Goal: Task Accomplishment & Management: Use online tool/utility

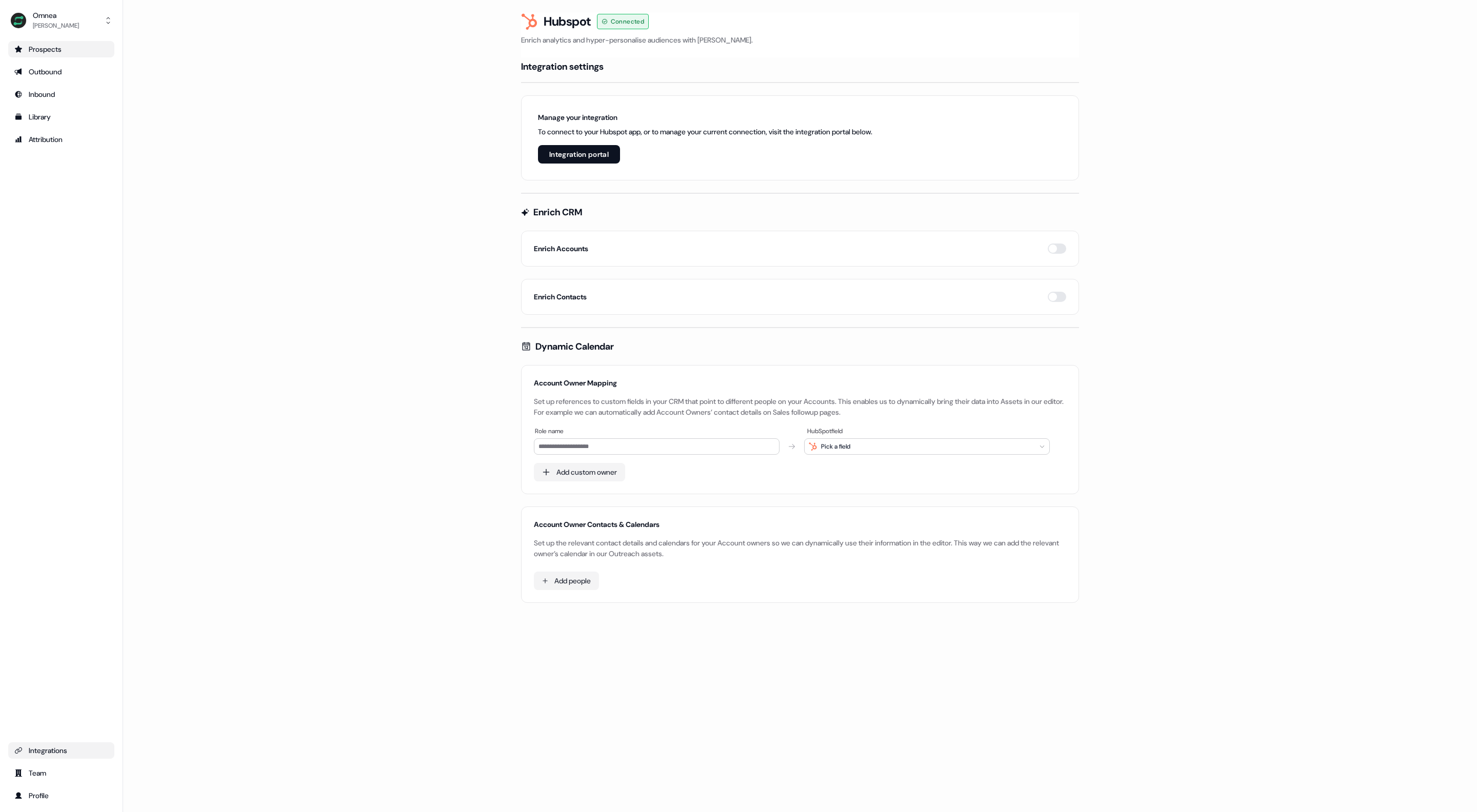
drag, startPoint x: 62, startPoint y: 38, endPoint x: 53, endPoint y: 47, distance: 12.7
click at [62, 38] on div "Omnea [PERSON_NAME] Prospects Outbound Inbound Library Attribution Integrations…" at bounding box center [61, 406] width 123 height 812
drag, startPoint x: 55, startPoint y: 43, endPoint x: 53, endPoint y: 49, distance: 6.3
click at [56, 44] on div "Prospects" at bounding box center [62, 49] width 94 height 10
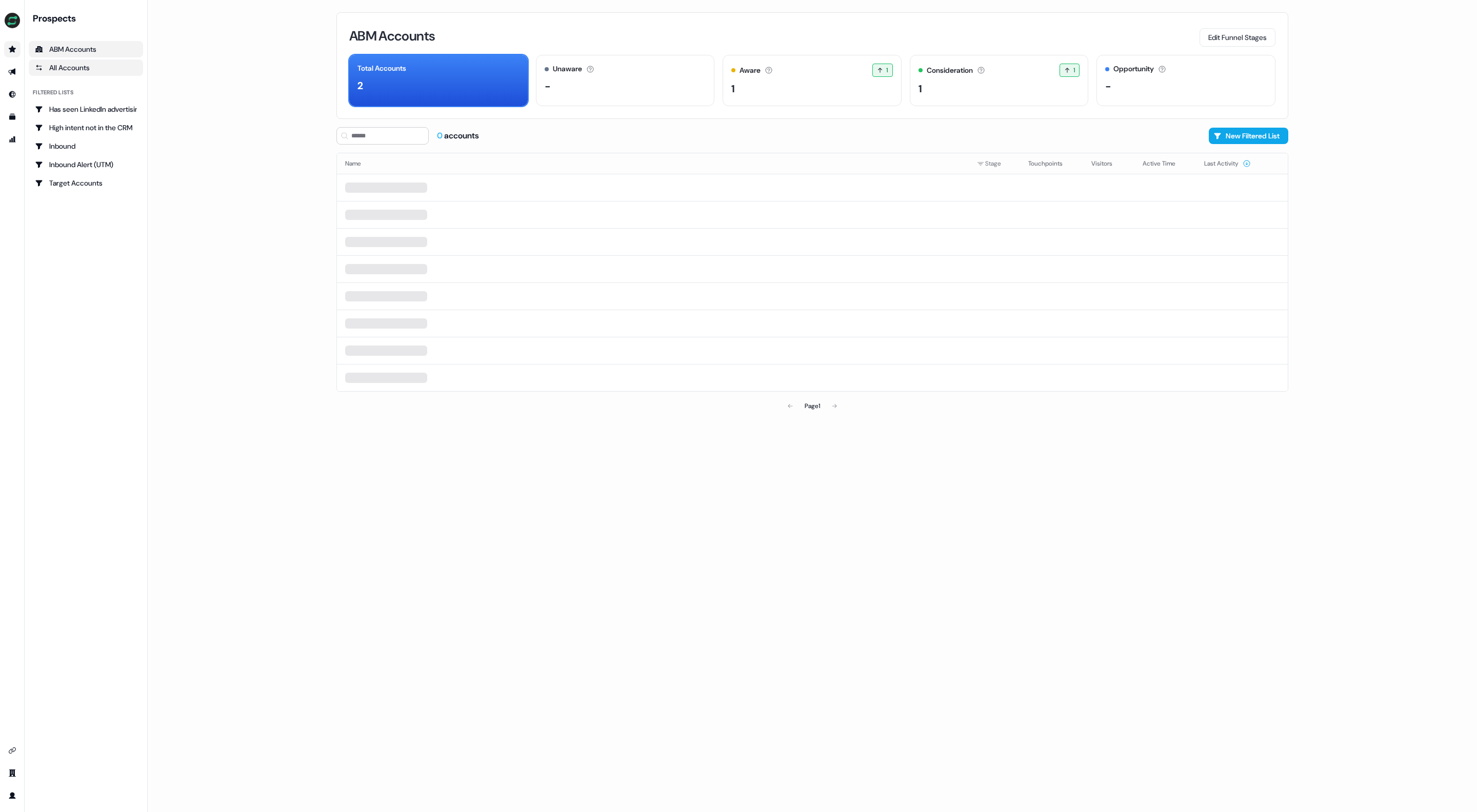
click at [89, 65] on div "All Accounts" at bounding box center [86, 67] width 102 height 10
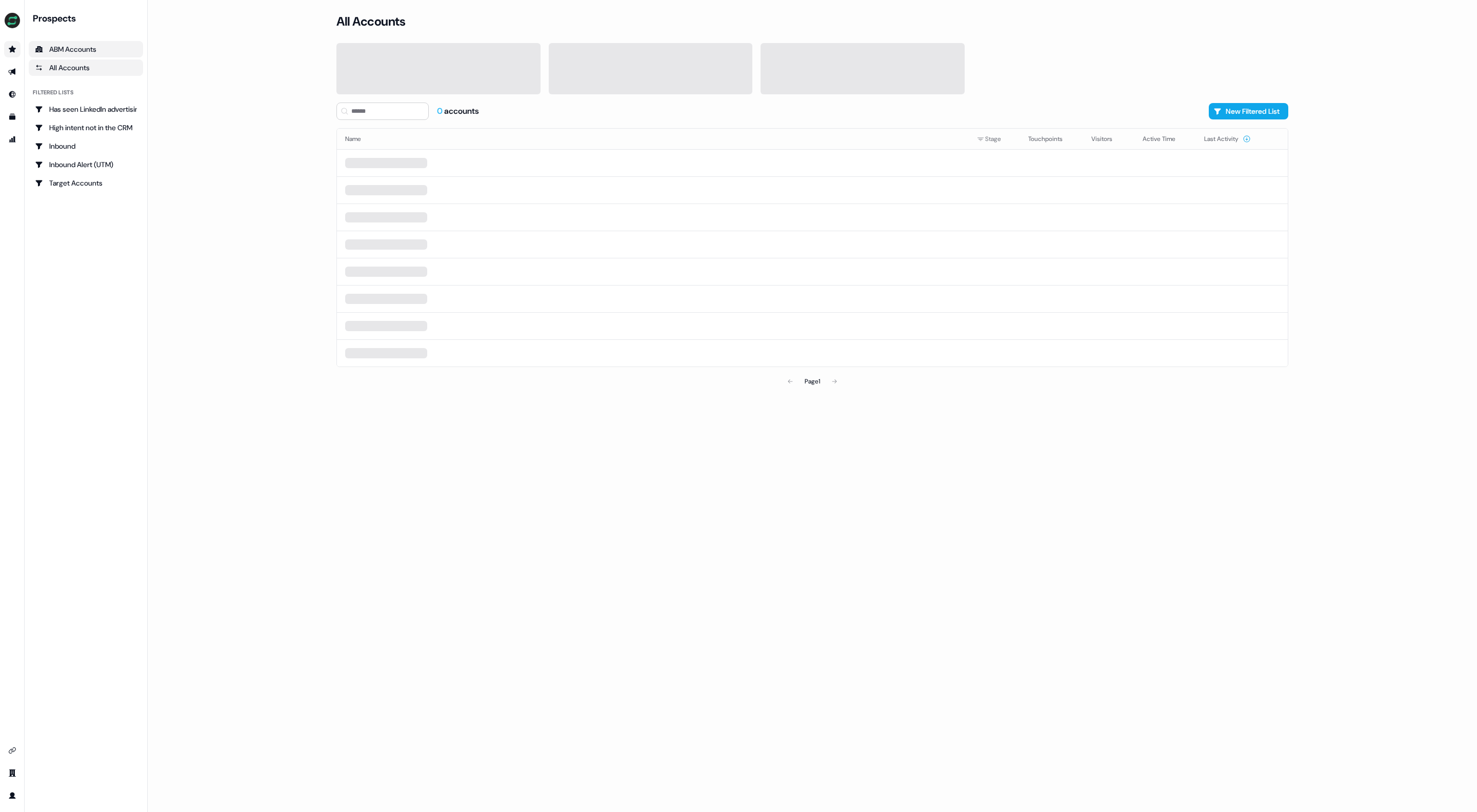
click at [90, 48] on div "ABM Accounts" at bounding box center [86, 49] width 102 height 10
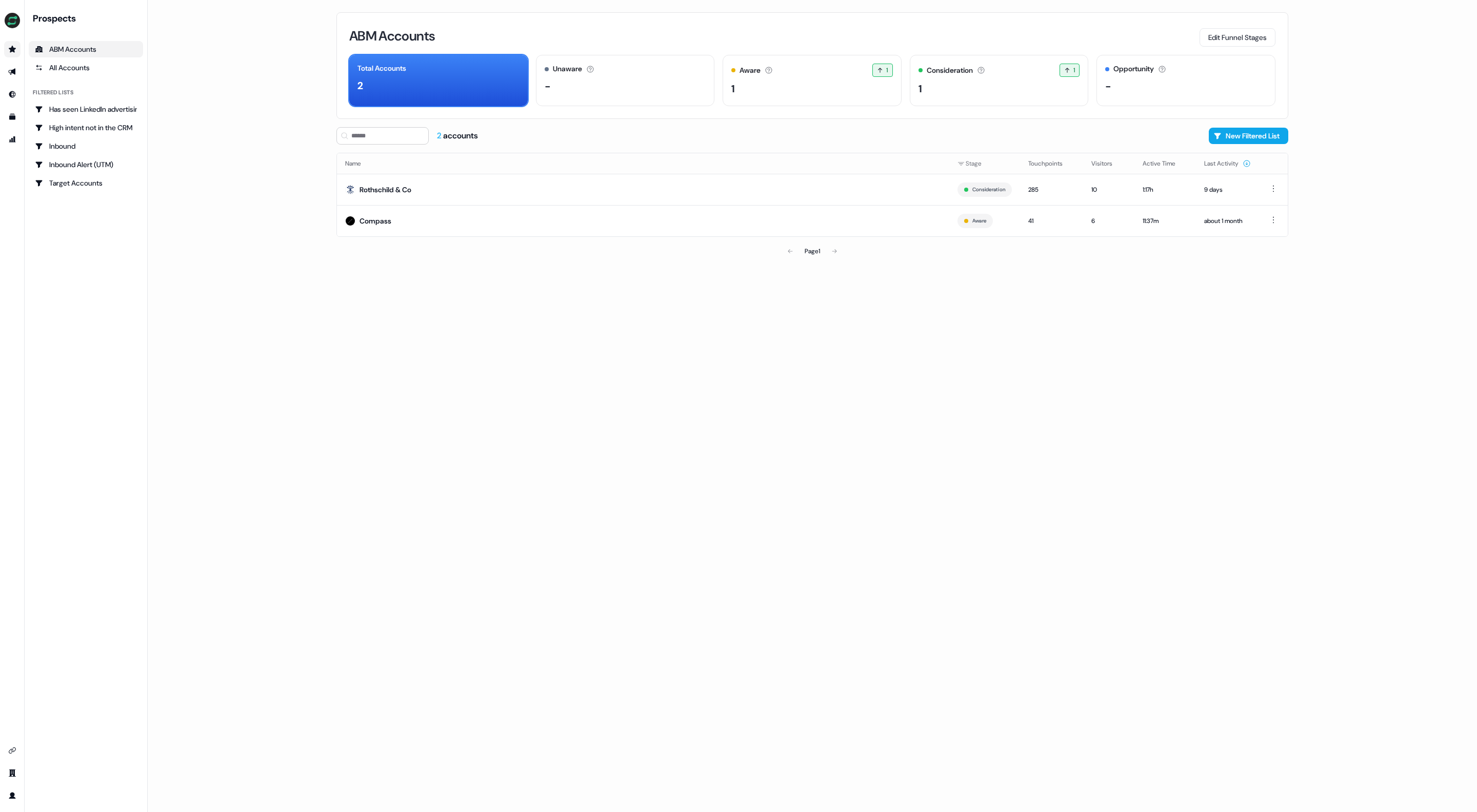
click at [26, 69] on div "Prospects ABM Accounts All Accounts Filtered lists Has seen LinkedIn advertisin…" at bounding box center [86, 406] width 123 height 812
drag, startPoint x: 57, startPoint y: 70, endPoint x: 51, endPoint y: 73, distance: 6.7
click at [56, 71] on div "All Accounts" at bounding box center [86, 67] width 102 height 10
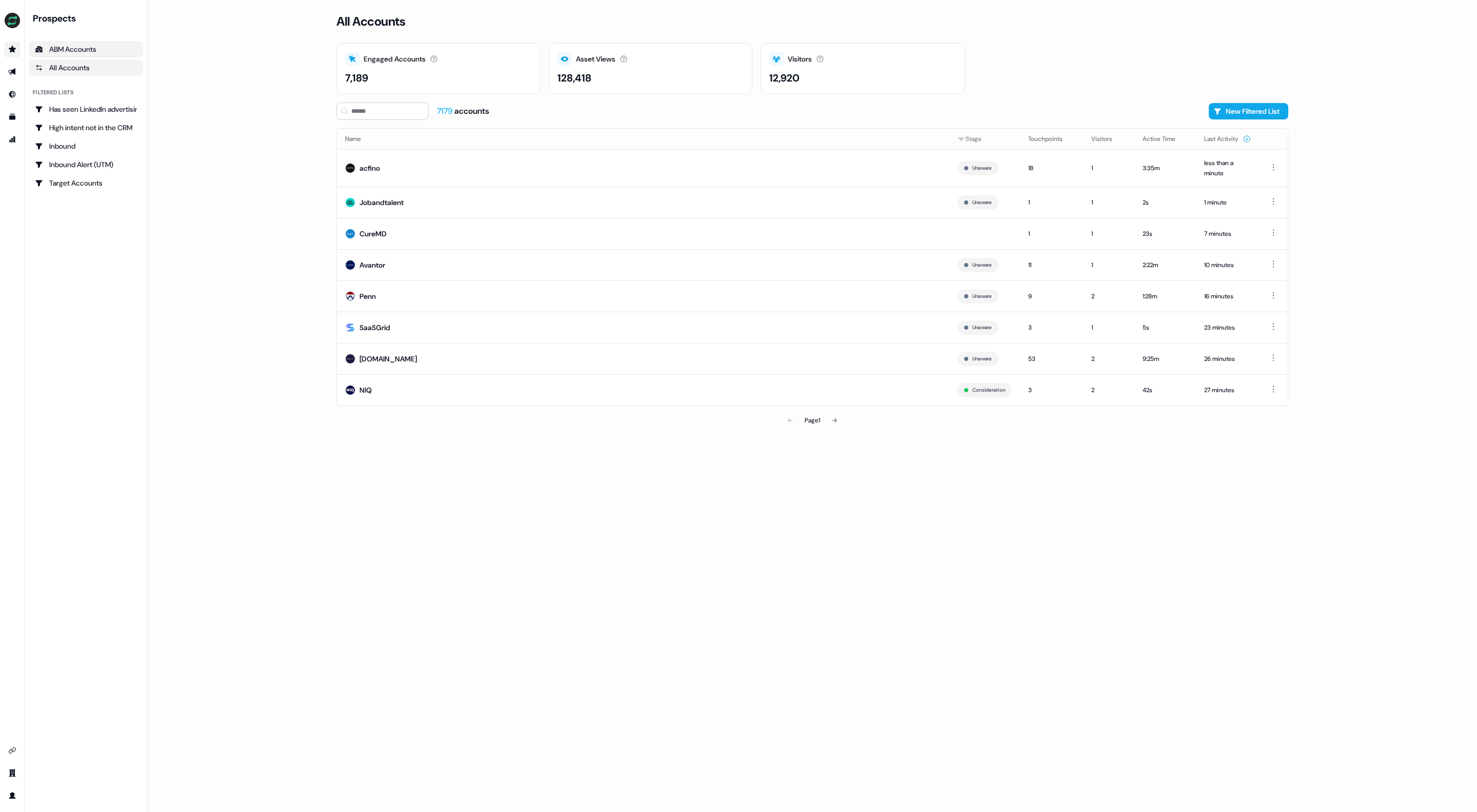
click at [117, 45] on div "ABM Accounts" at bounding box center [86, 49] width 102 height 10
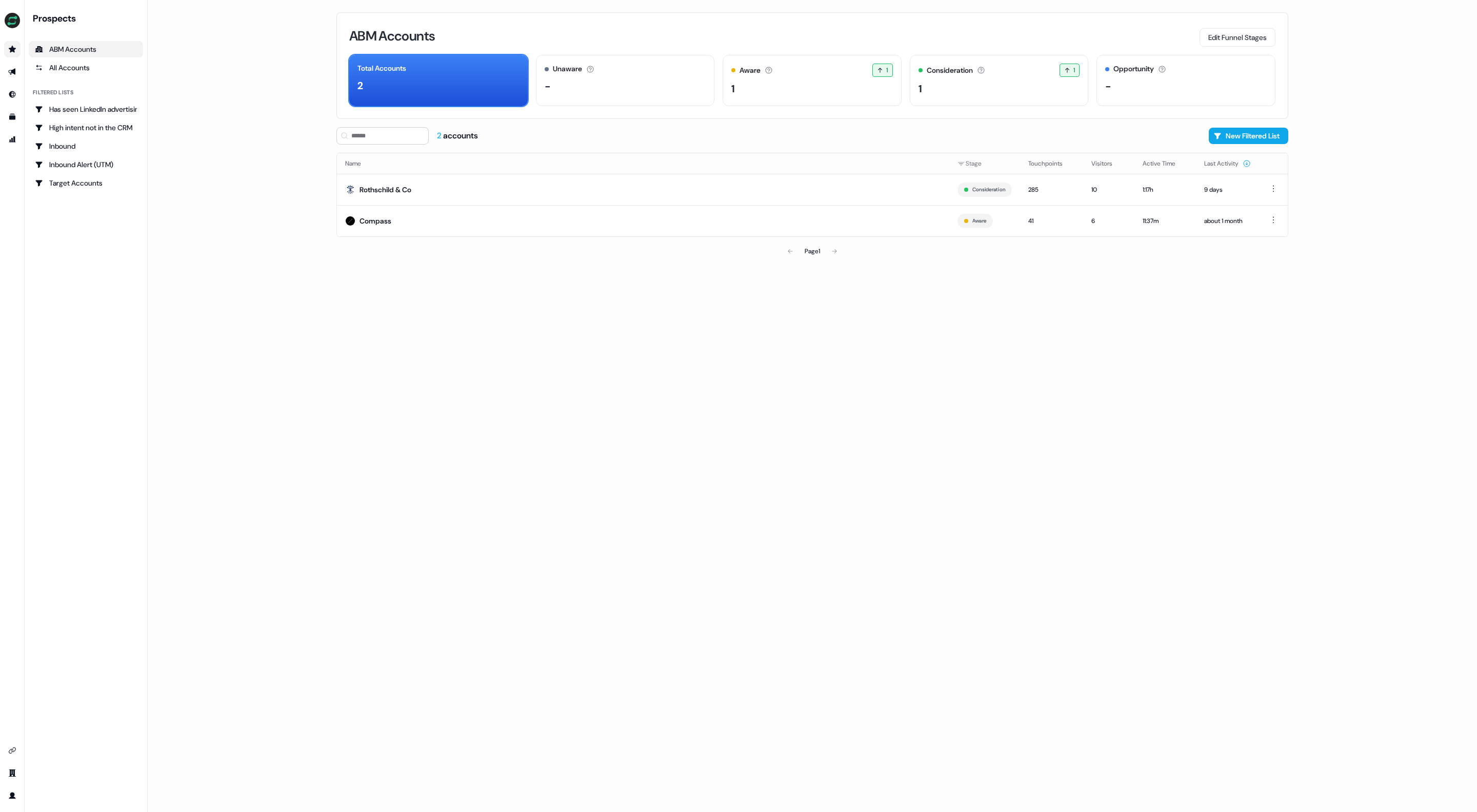
drag, startPoint x: 348, startPoint y: 31, endPoint x: 565, endPoint y: 42, distance: 217.3
click at [501, 29] on div "ABM Accounts Edit Funnel Stages Total Accounts 2 Unaware The default stage all …" at bounding box center [812, 65] width 951 height 107
click at [634, 76] on div "Unaware The default stage all accounts start in. -" at bounding box center [625, 81] width 179 height 52
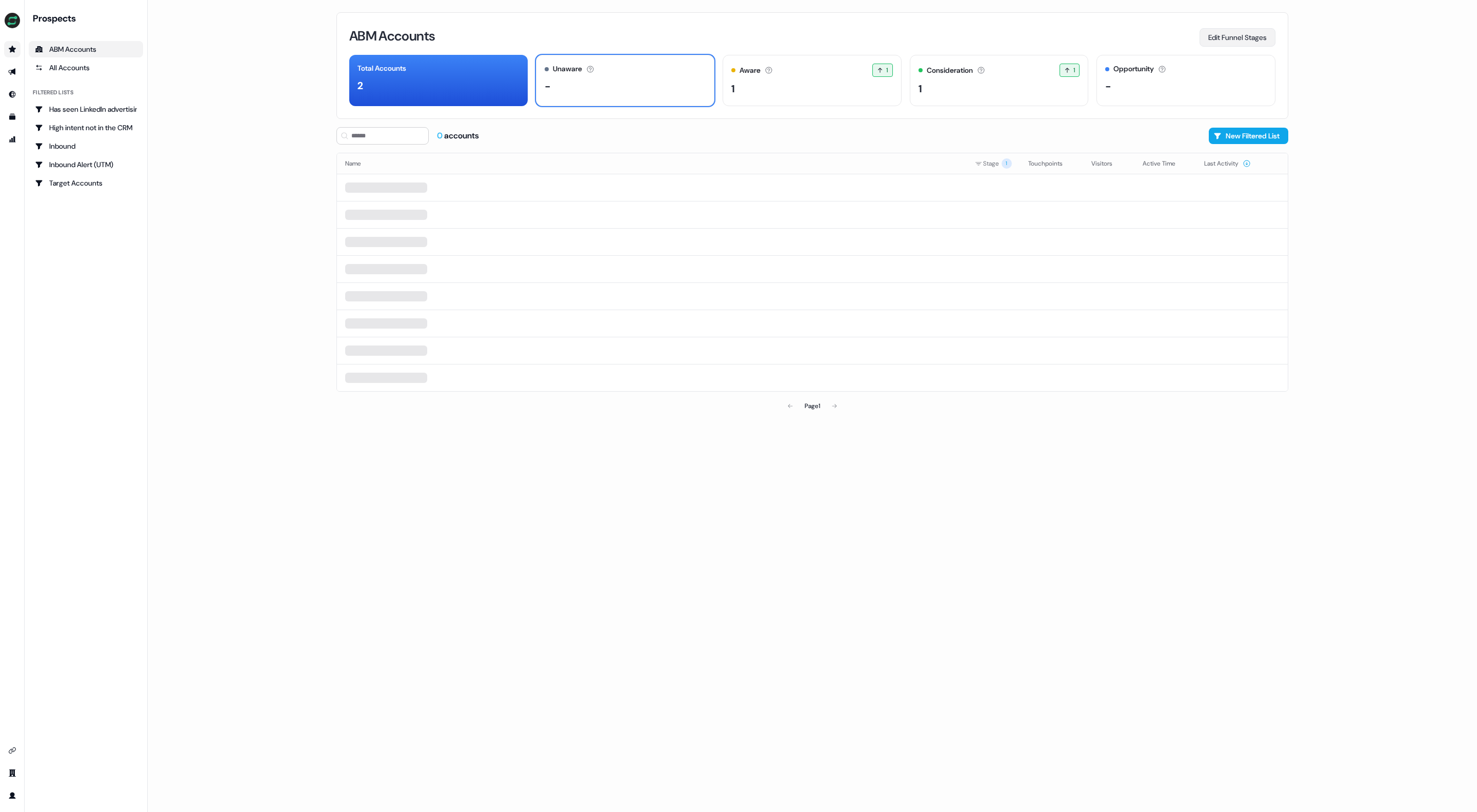
click at [1235, 35] on button "Edit Funnel Stages" at bounding box center [1237, 38] width 76 height 18
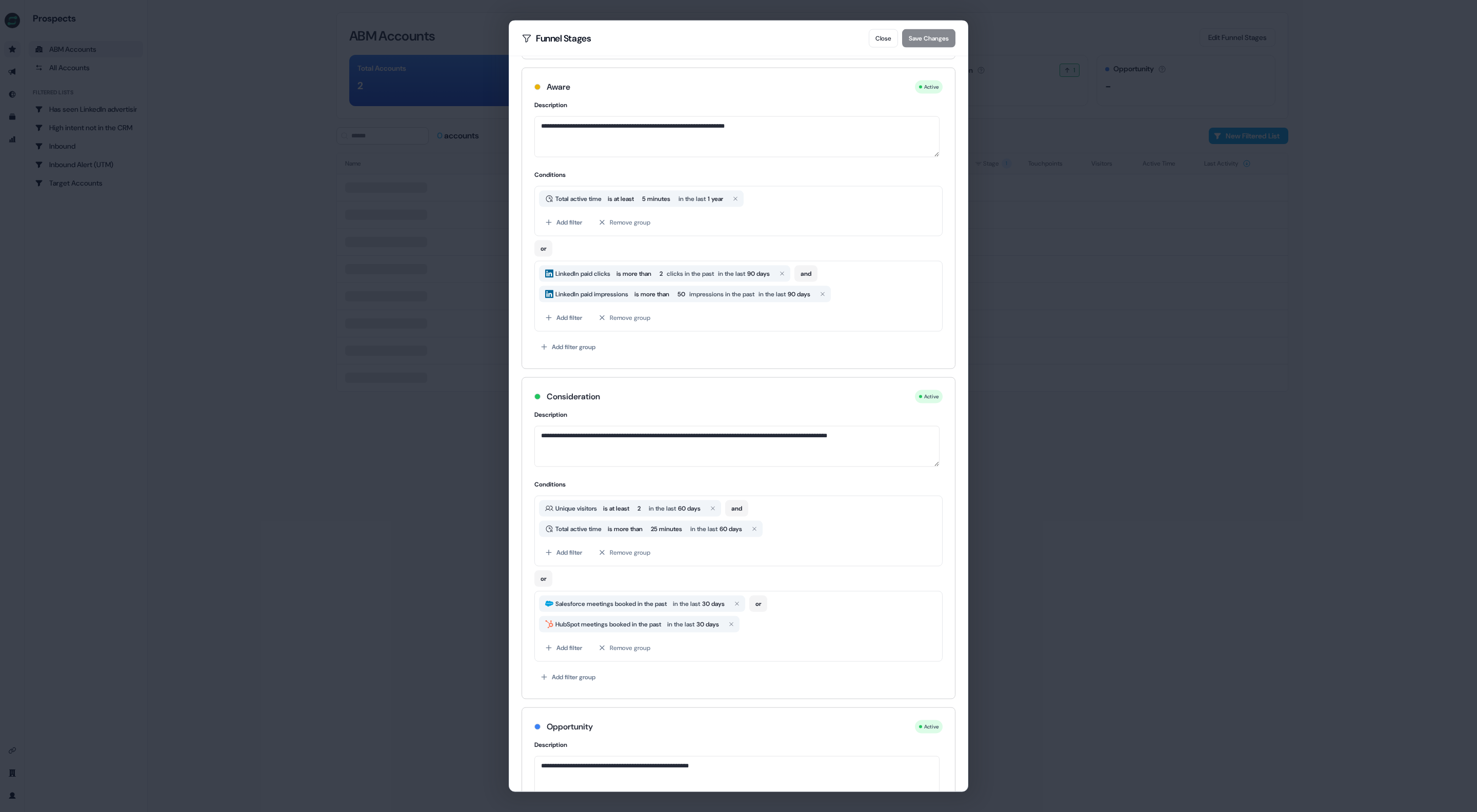
scroll to position [77, 0]
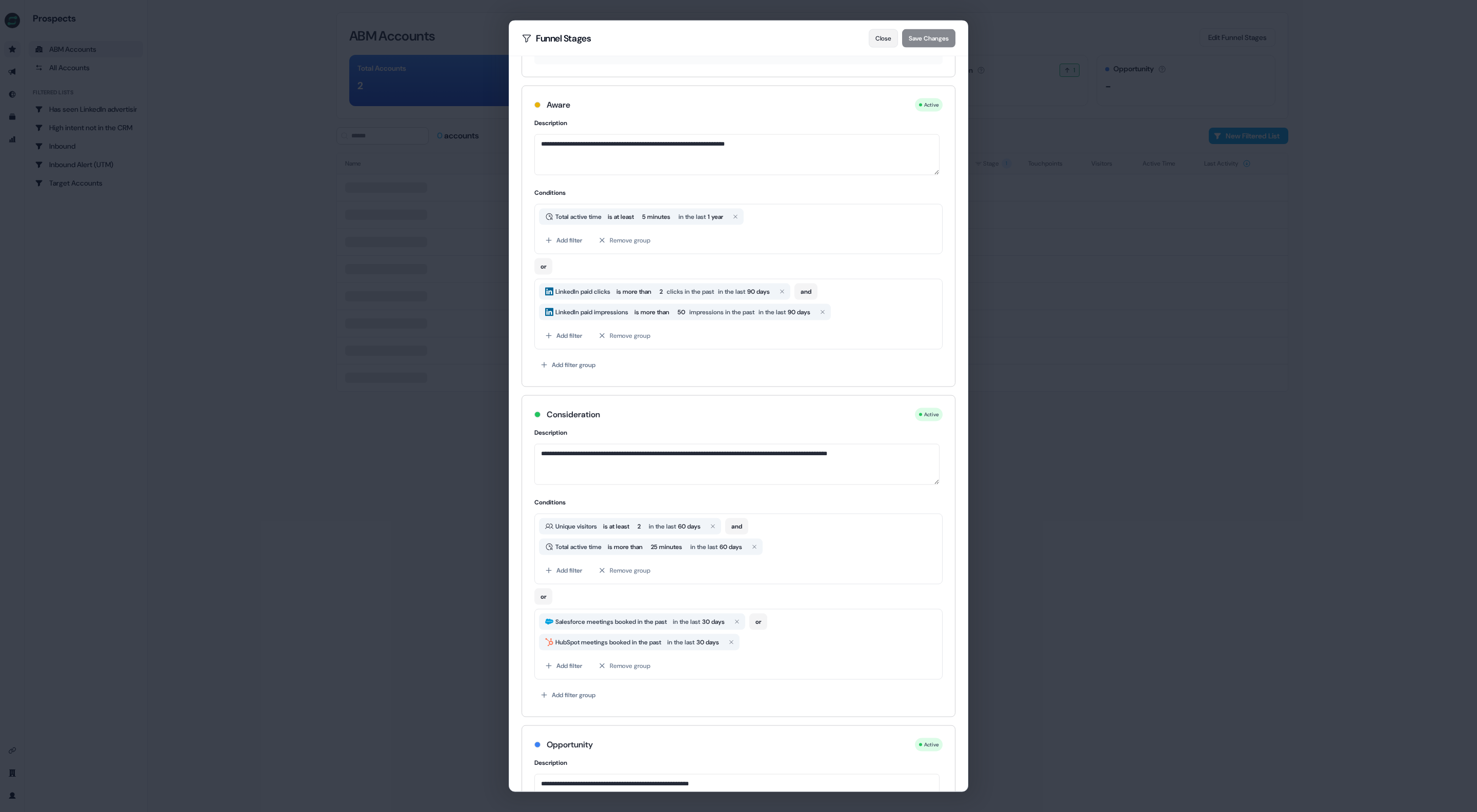
click at [877, 40] on button "Close" at bounding box center [883, 39] width 30 height 18
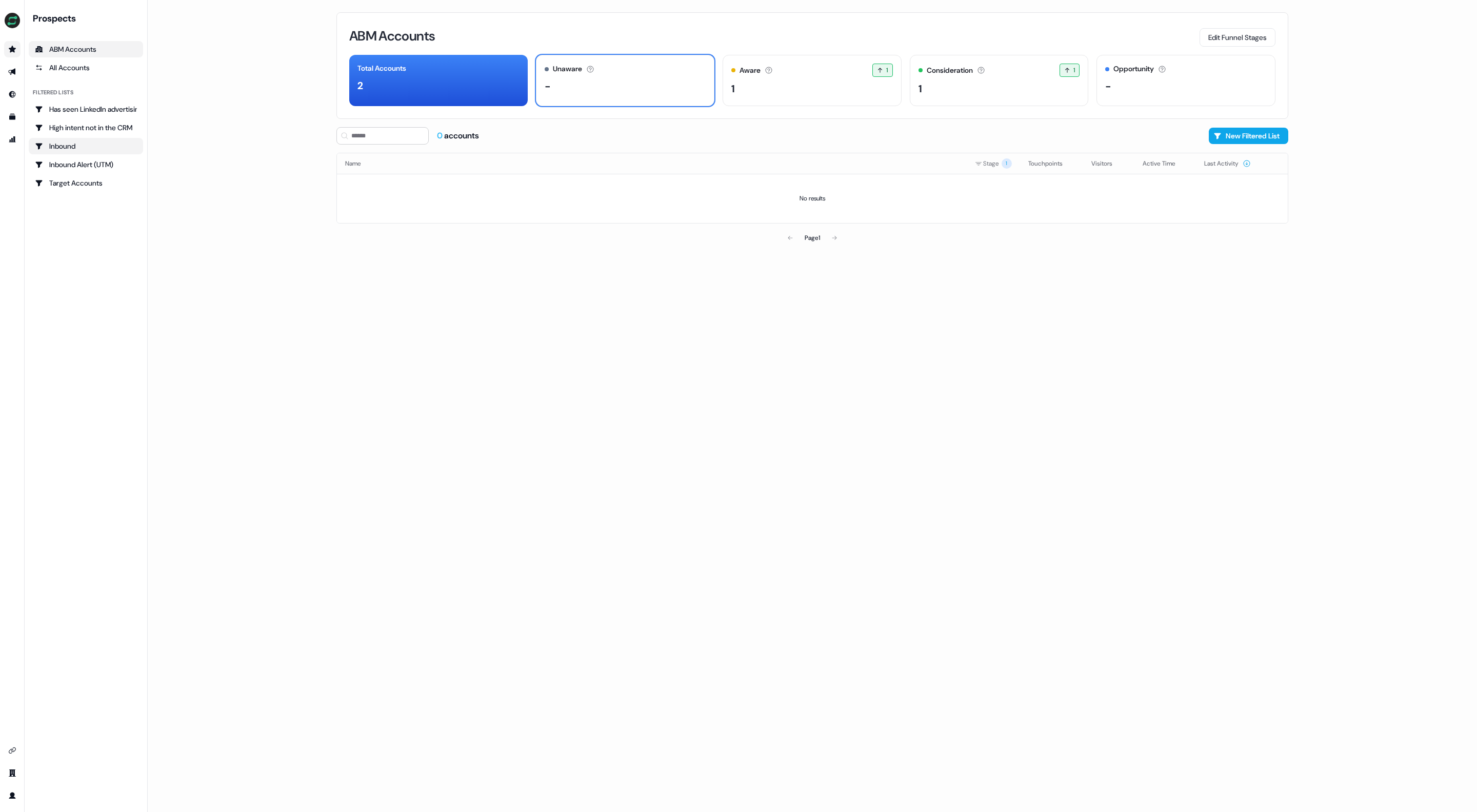
click at [74, 149] on div "Inbound" at bounding box center [86, 146] width 102 height 10
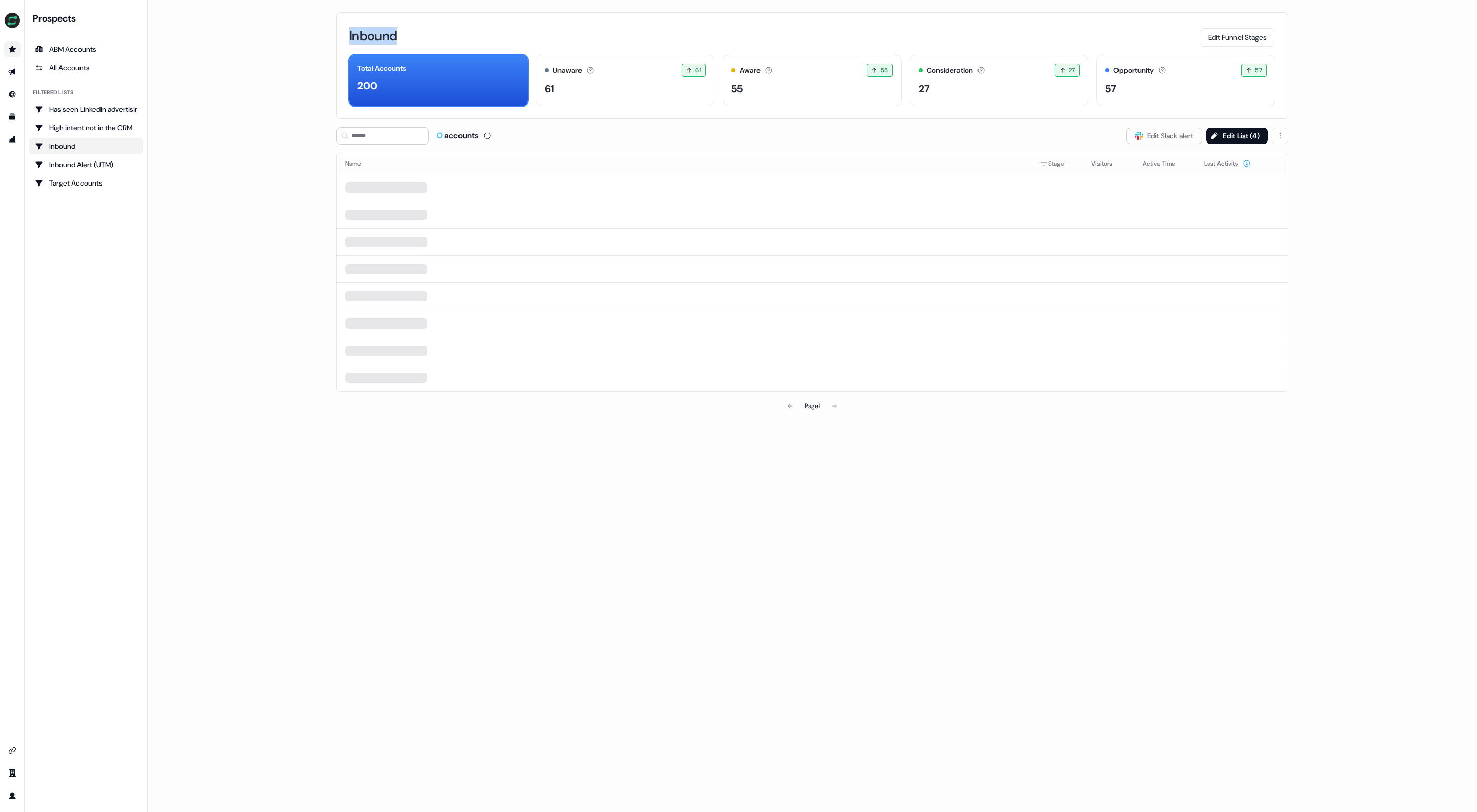
drag, startPoint x: 342, startPoint y: 39, endPoint x: 1000, endPoint y: 113, distance: 662.1
click at [437, 38] on div "Inbound Edit Funnel Stages Total Accounts 200 Unaware The default stage all acc…" at bounding box center [812, 65] width 951 height 107
click at [1166, 142] on button "Slack Logo SVG Edit Slack alert" at bounding box center [1164, 135] width 76 height 17
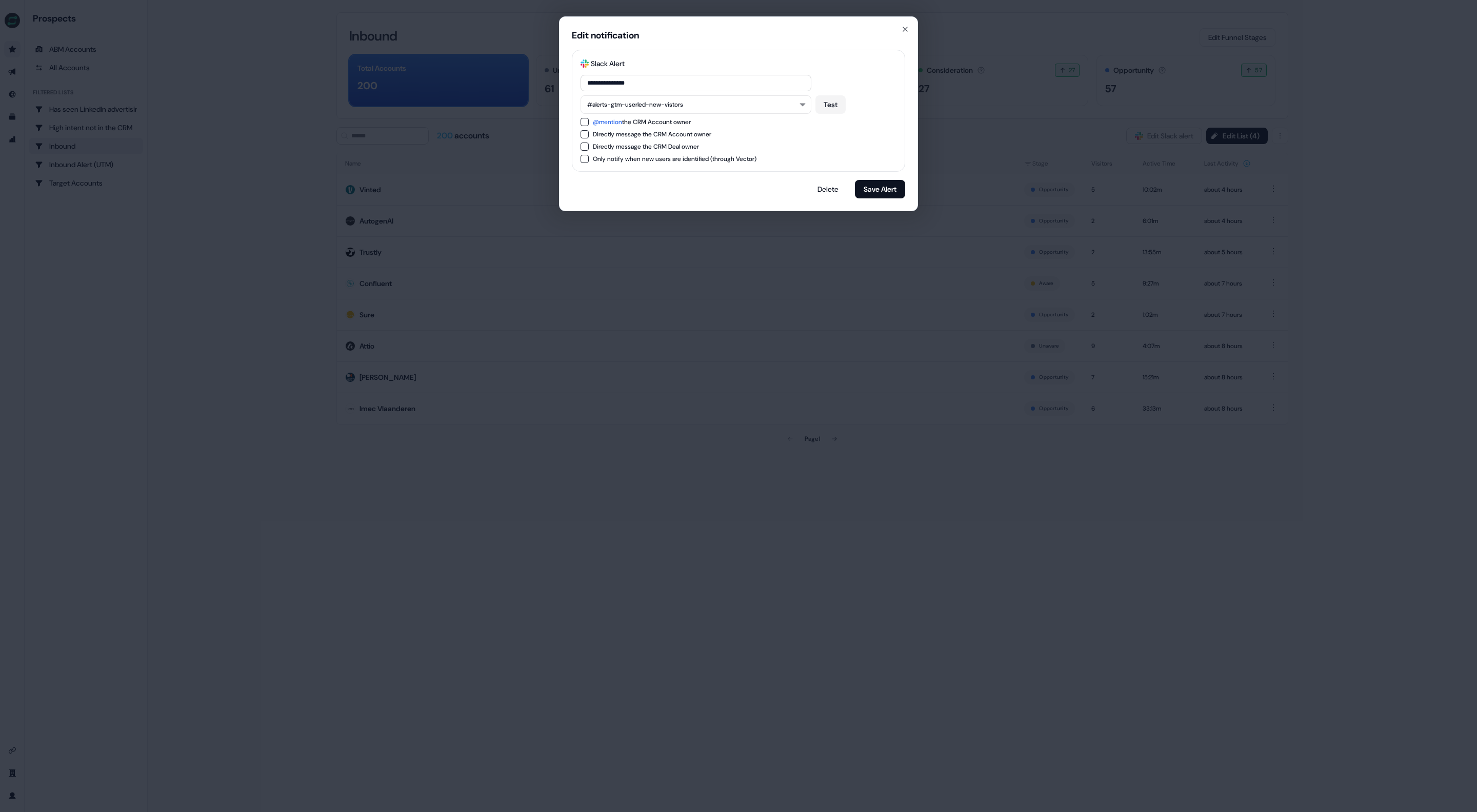
click at [913, 31] on div "**********" at bounding box center [738, 113] width 359 height 194
click at [904, 29] on icon "button" at bounding box center [904, 29] width 8 height 8
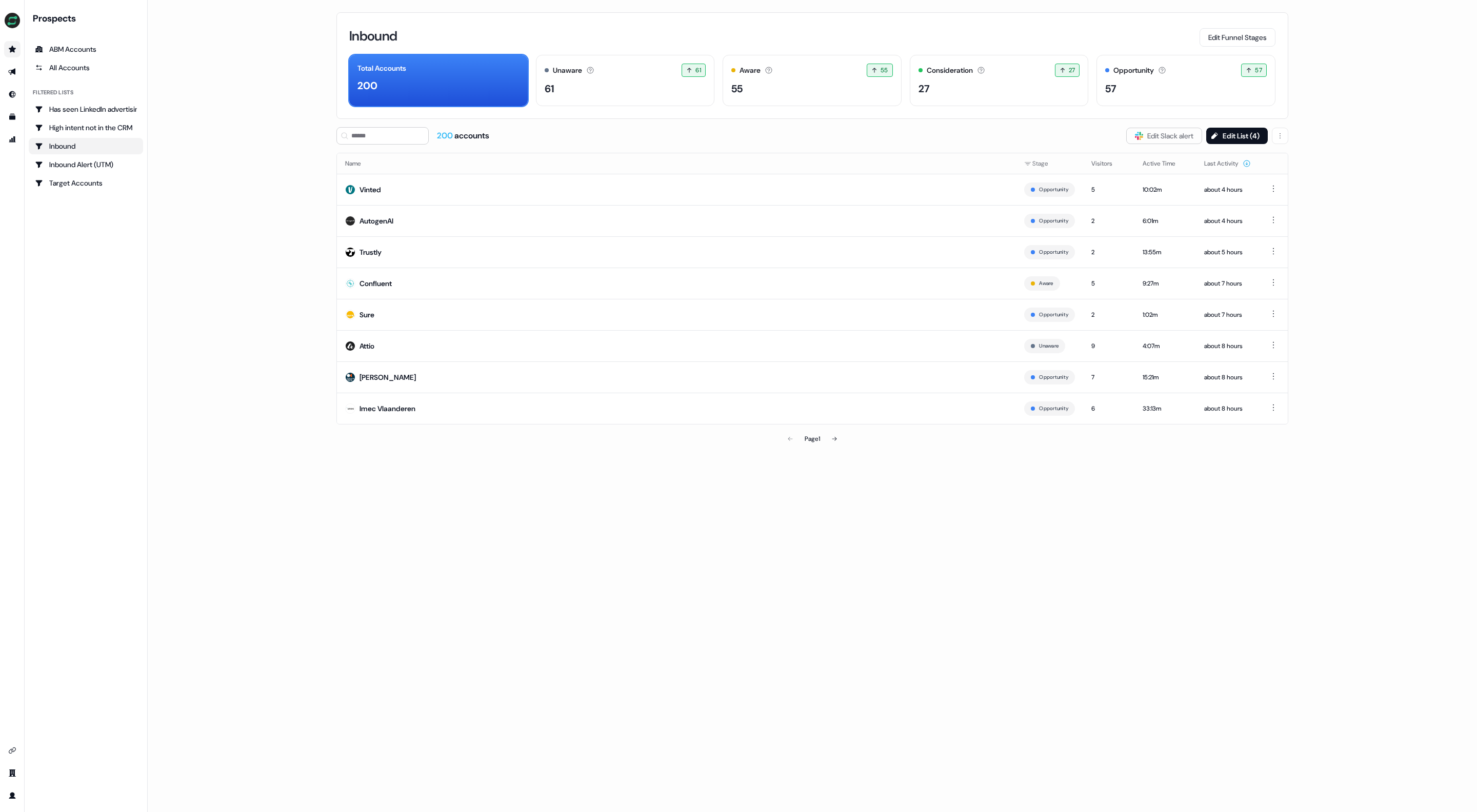
click at [289, 125] on main "Loading... Inbound Edit Funnel Stages Total Accounts 200 Unaware The default st…" at bounding box center [812, 406] width 1329 height 812
drag, startPoint x: 340, startPoint y: 39, endPoint x: 383, endPoint y: 33, distance: 43.4
click at [380, 34] on div "Inbound Edit Funnel Stages Total Accounts 200 Unaware The default stage all acc…" at bounding box center [812, 65] width 951 height 107
drag, startPoint x: 263, startPoint y: 57, endPoint x: 257, endPoint y: 58, distance: 6.1
click at [257, 58] on main "Loading... Inbound Edit Funnel Stages Total Accounts 200 Unaware The default st…" at bounding box center [812, 406] width 1329 height 812
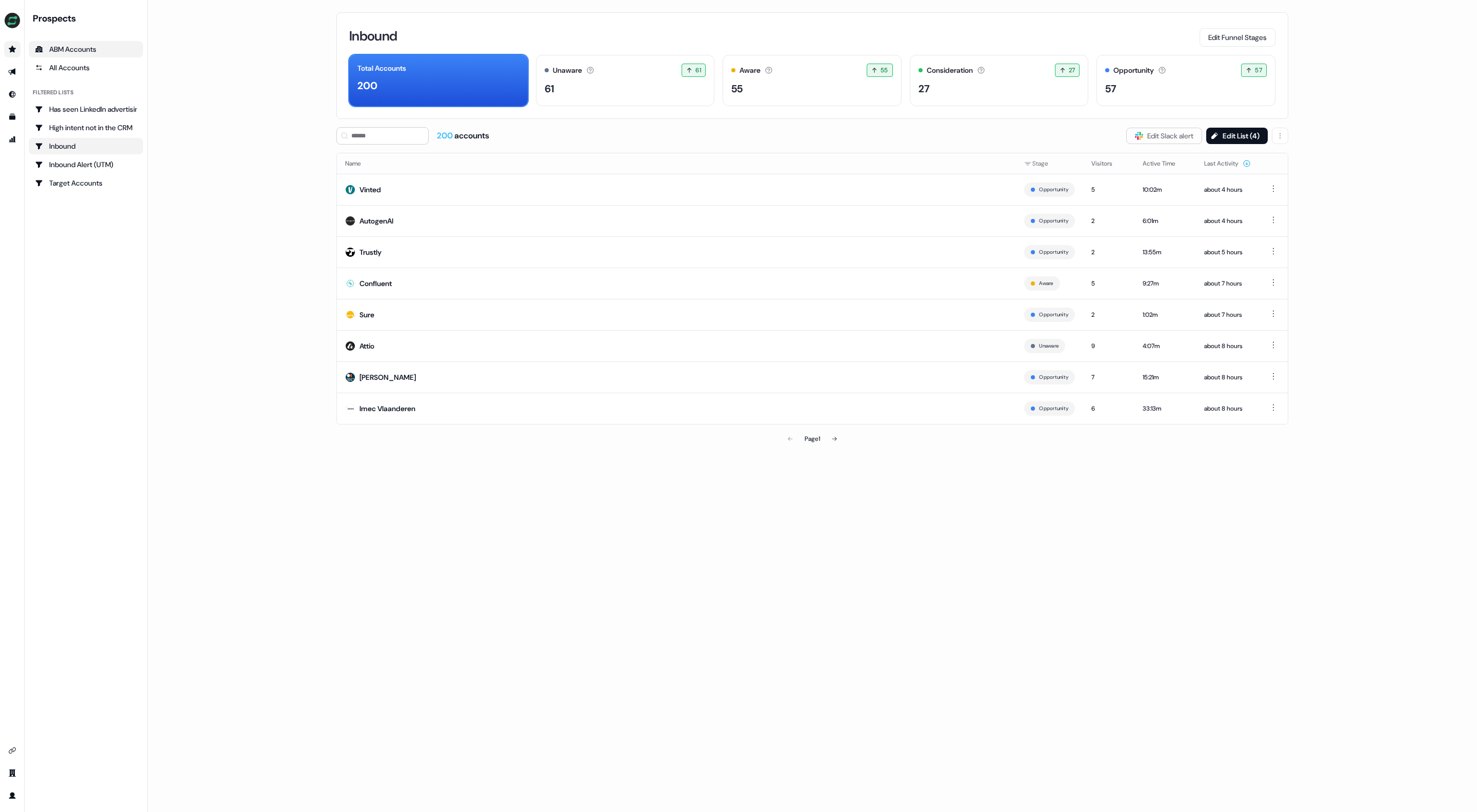
click at [65, 51] on div "ABM Accounts" at bounding box center [86, 49] width 102 height 10
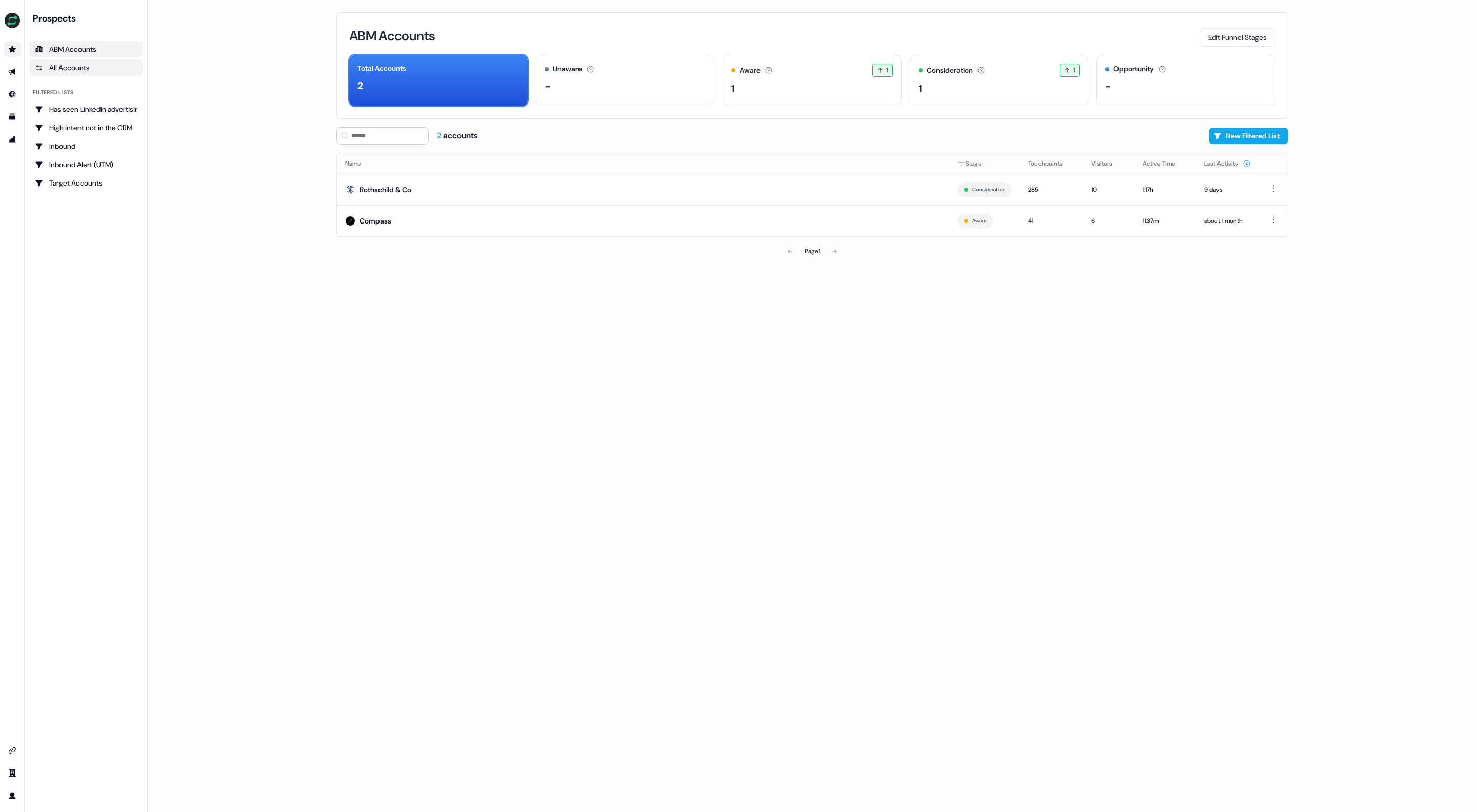
click at [94, 65] on div "All Accounts" at bounding box center [86, 67] width 102 height 10
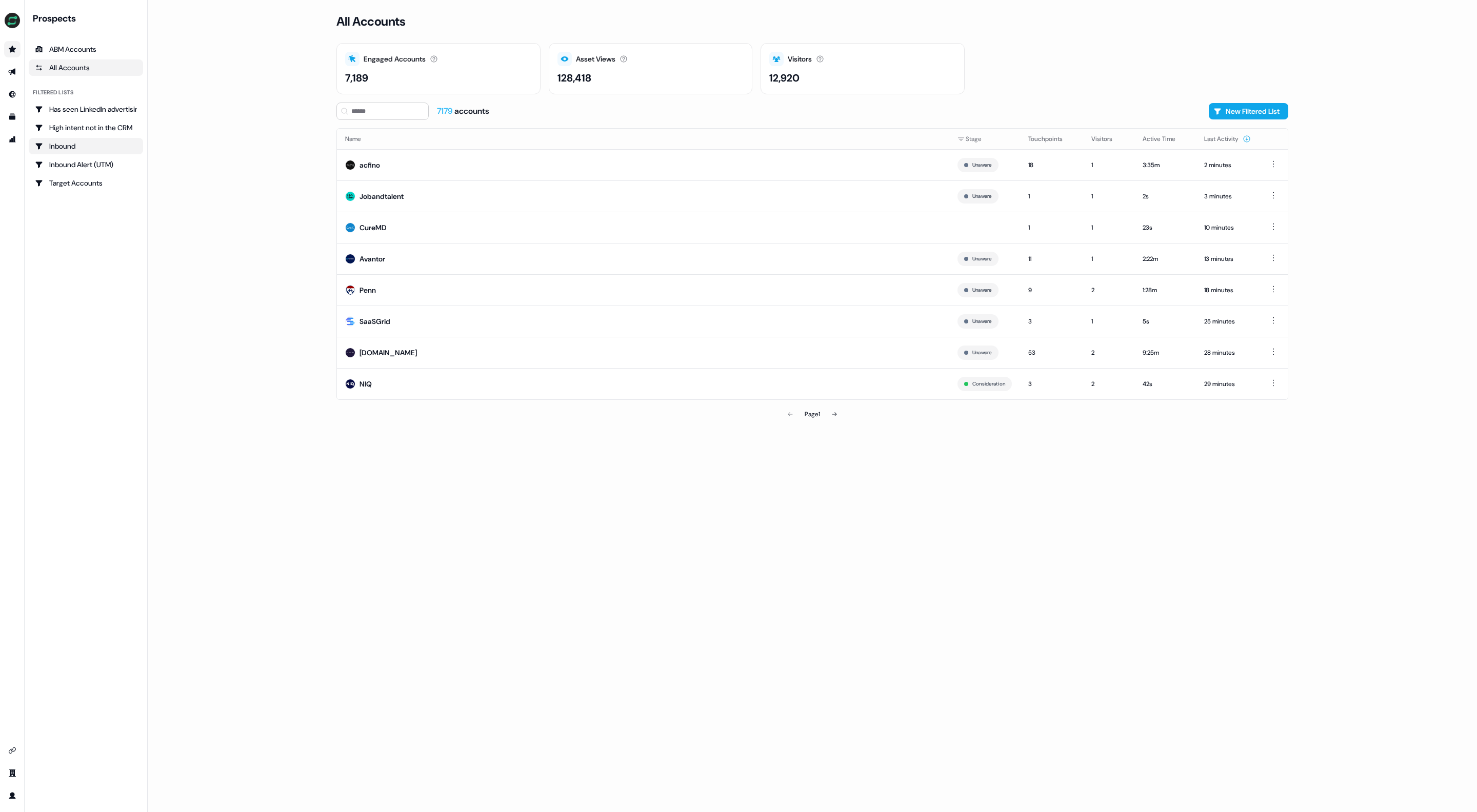
click at [72, 142] on div "Inbound" at bounding box center [86, 146] width 102 height 10
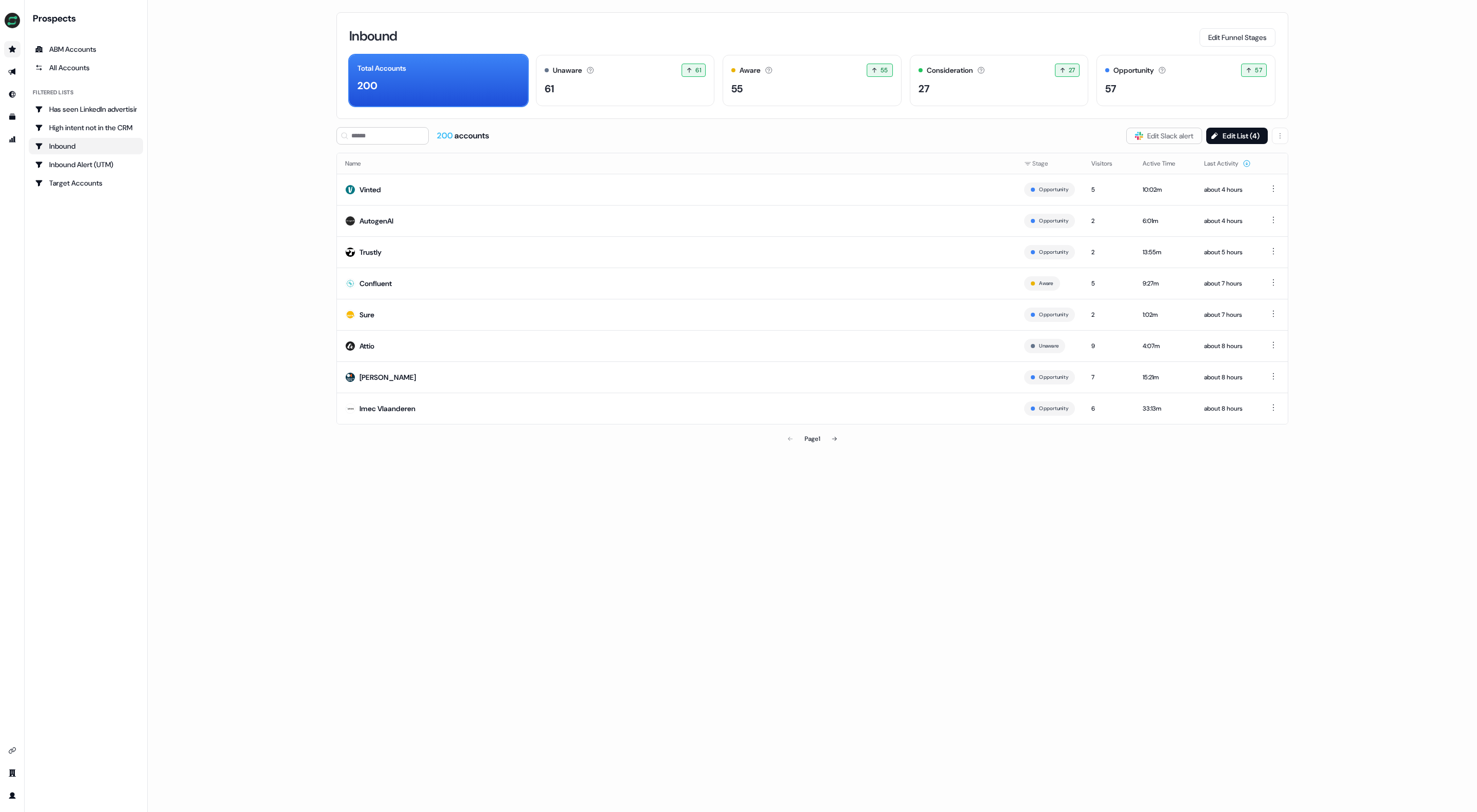
drag, startPoint x: 425, startPoint y: 83, endPoint x: 279, endPoint y: 88, distance: 146.1
click at [279, 88] on main "Loading... Inbound Edit Funnel Stages Total Accounts 200 Unaware The default st…" at bounding box center [812, 406] width 1329 height 812
click at [279, 87] on main "Loading... Inbound Edit Funnel Stages Total Accounts 200 Unaware The default st…" at bounding box center [812, 406] width 1329 height 812
drag, startPoint x: 358, startPoint y: 29, endPoint x: 316, endPoint y: 48, distance: 46.1
click at [420, 35] on div "Inbound Edit Funnel Stages Total Accounts 200 Unaware The default stage all acc…" at bounding box center [812, 65] width 951 height 107
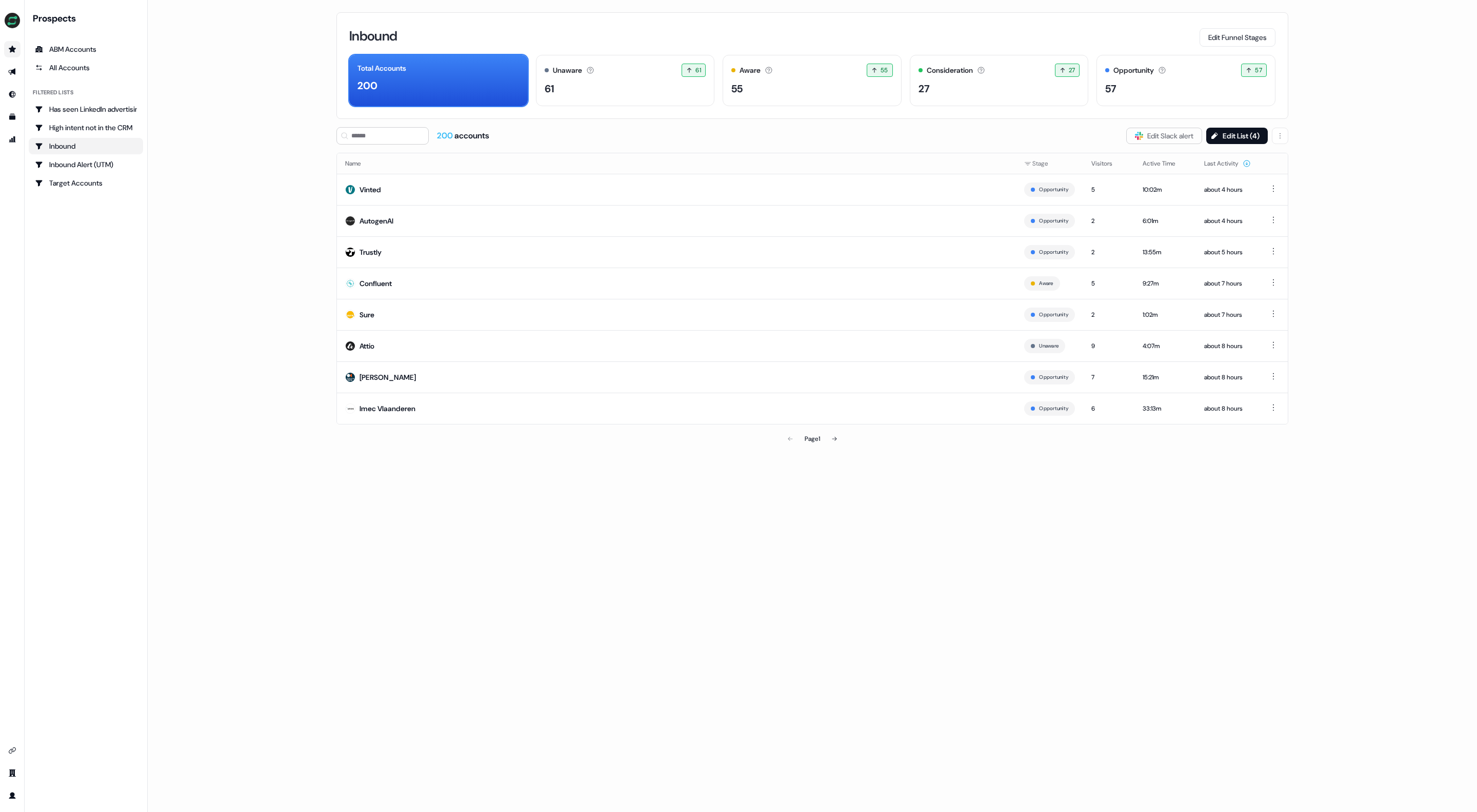
click at [287, 55] on main "Loading... Inbound Edit Funnel Stages Total Accounts 200 Unaware The default st…" at bounding box center [812, 406] width 1329 height 812
click at [65, 72] on div "All Accounts" at bounding box center [86, 67] width 102 height 10
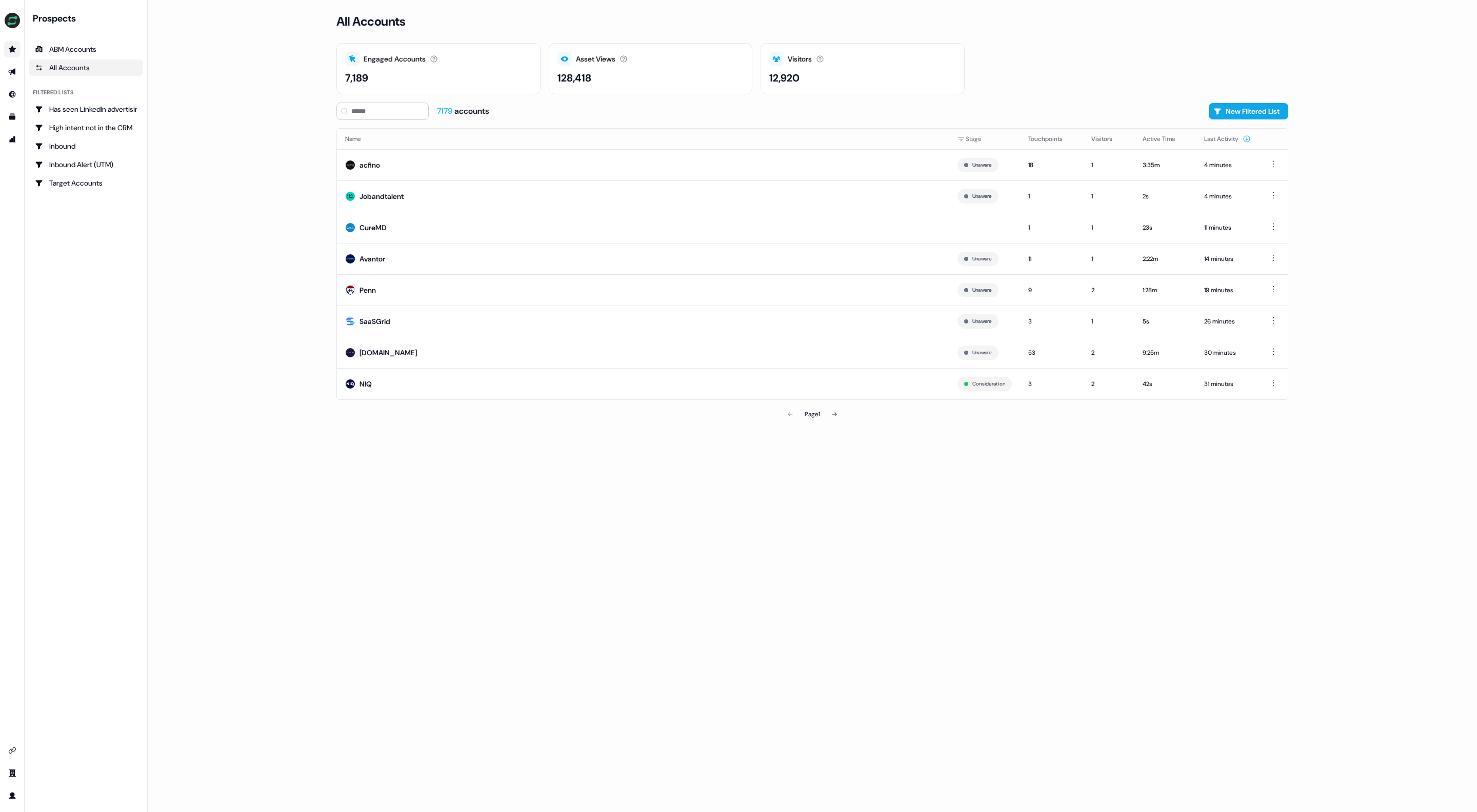
click at [1149, 86] on div "Engaged Accounts Accounts that have interacted with an asset. 7,189 Asset Views…" at bounding box center [812, 69] width 951 height 52
click at [1270, 112] on button "New Filtered List" at bounding box center [1248, 112] width 79 height 17
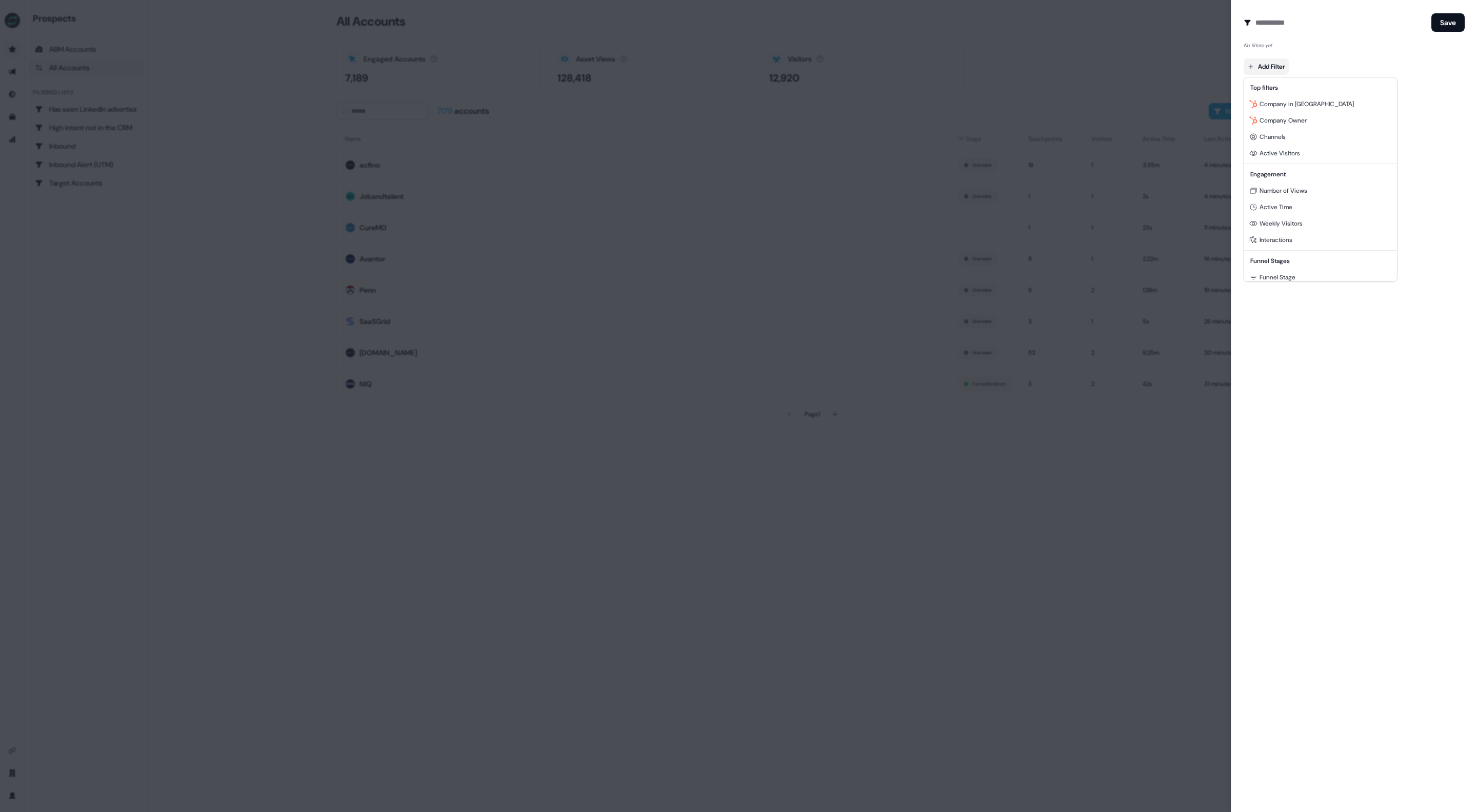
click at [1262, 69] on body "For the best experience switch devices to a bigger screen. Go to [DOMAIN_NAME] …" at bounding box center [738, 406] width 1477 height 812
click at [1307, 101] on span "Company in [GEOGRAPHIC_DATA]" at bounding box center [1306, 103] width 94 height 8
drag, startPoint x: 1135, startPoint y: 55, endPoint x: 1237, endPoint y: 59, distance: 102.1
click at [1143, 55] on div at bounding box center [738, 406] width 1477 height 812
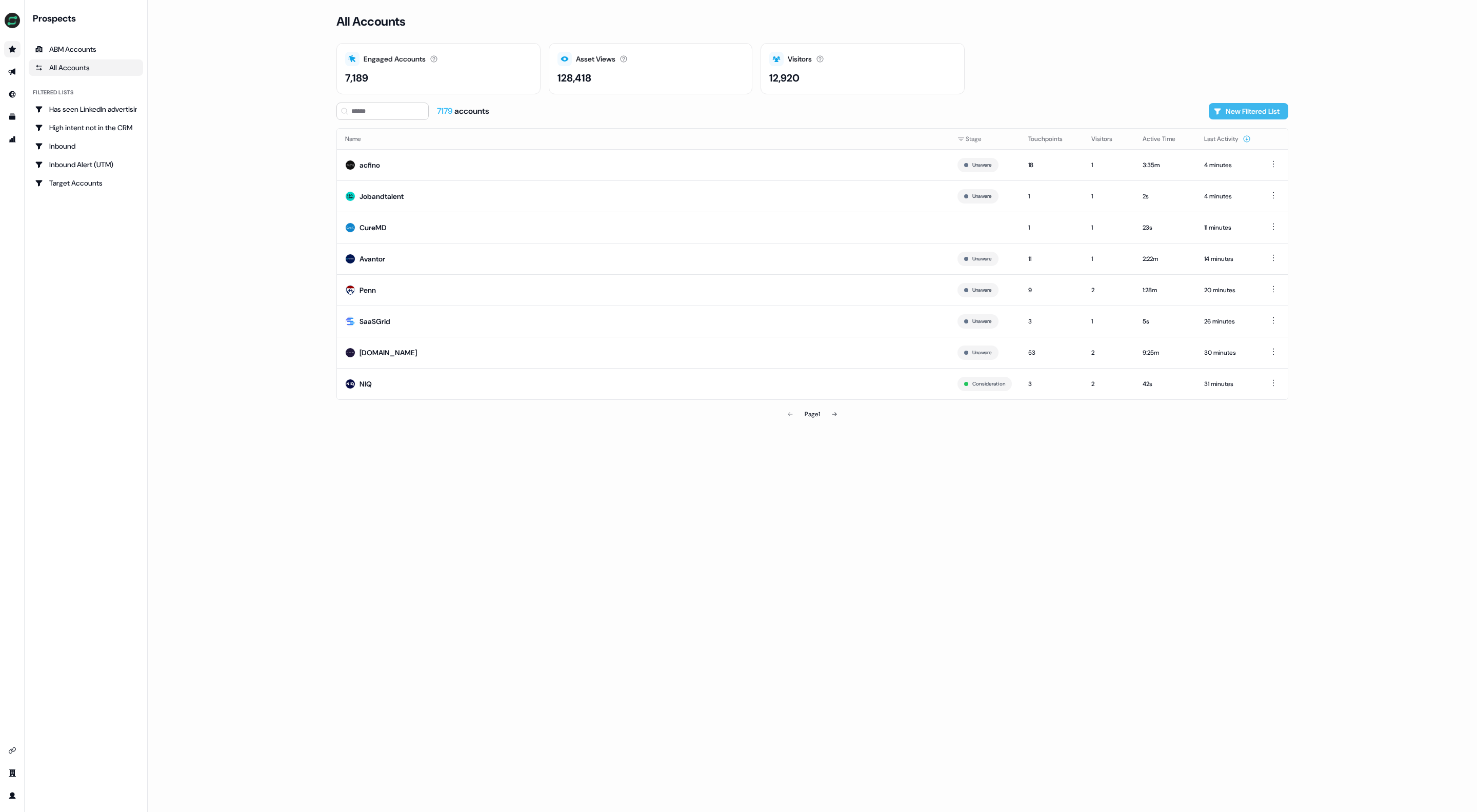
click at [1274, 115] on button "New Filtered List" at bounding box center [1248, 112] width 79 height 17
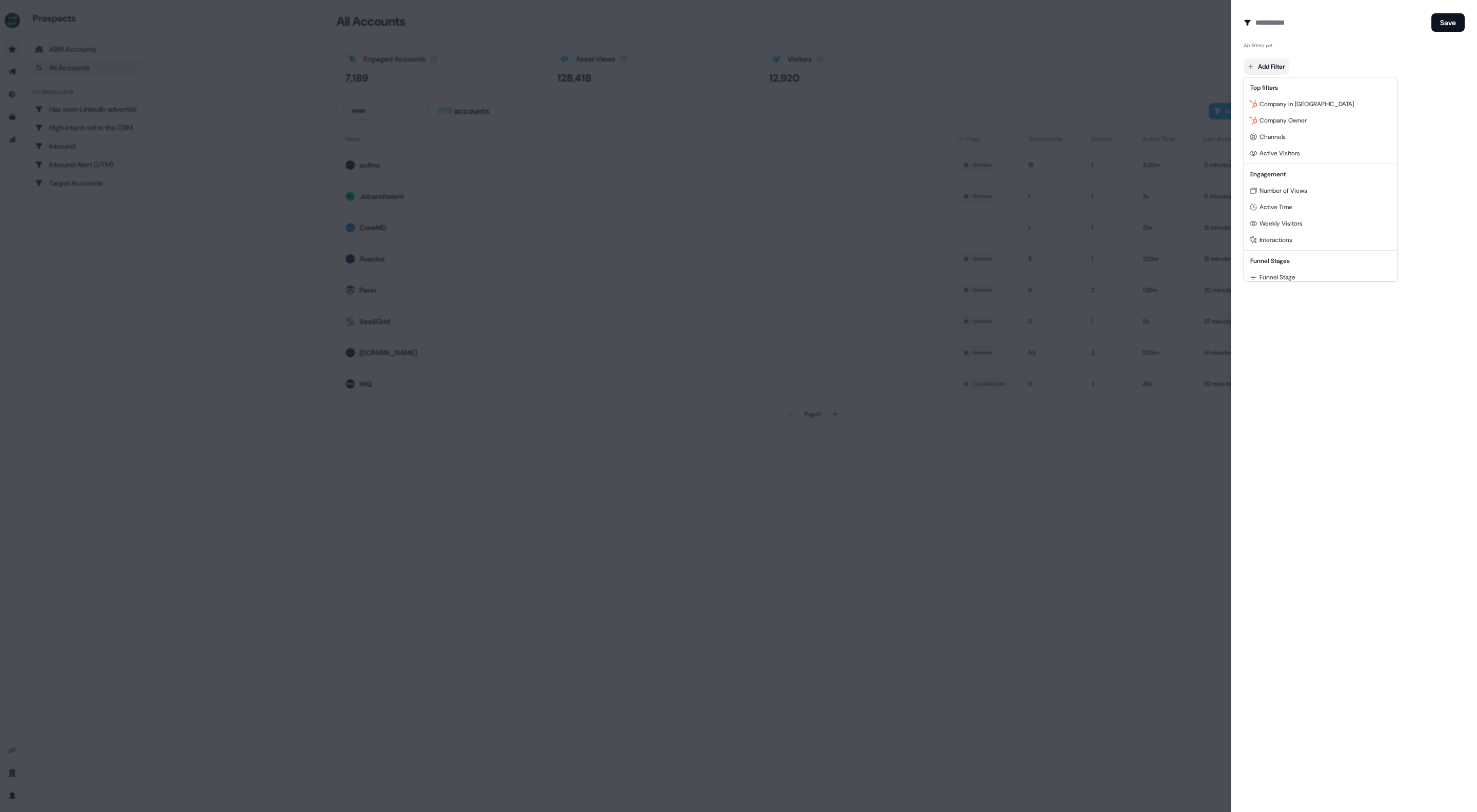
click at [1255, 73] on body "For the best experience switch devices to a bigger screen. Go to [DOMAIN_NAME] …" at bounding box center [738, 406] width 1477 height 812
click at [1283, 106] on span "Company in [GEOGRAPHIC_DATA]" at bounding box center [1306, 103] width 94 height 8
click at [1454, 27] on button "Save" at bounding box center [1447, 22] width 33 height 18
click at [1448, 20] on button "Save" at bounding box center [1447, 22] width 33 height 18
click at [1082, 38] on div at bounding box center [738, 406] width 1477 height 812
